Goal: Find specific page/section: Find specific page/section

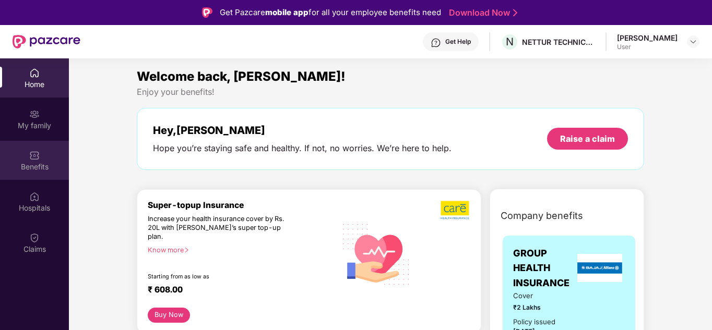
click at [26, 162] on div "Benefits" at bounding box center [34, 167] width 69 height 10
